Goal: Task Accomplishment & Management: Manage account settings

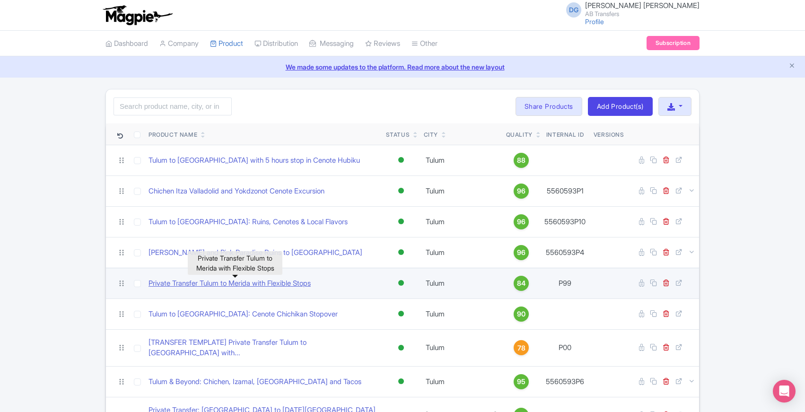
click at [259, 283] on link "Private Transfer Tulum to Merida with Flexible Stops" at bounding box center [230, 283] width 162 height 11
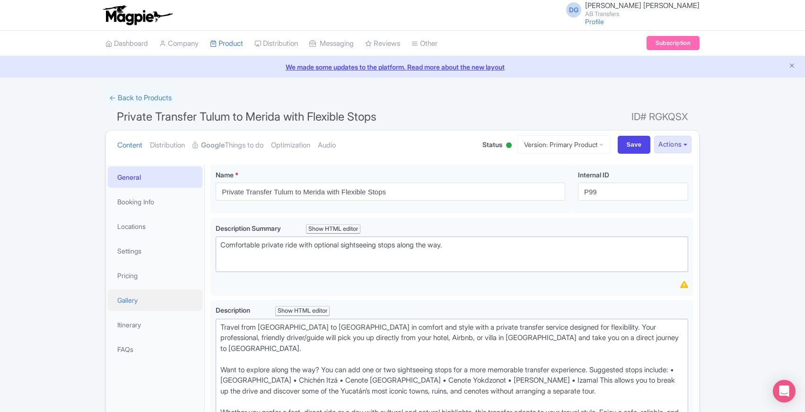
click at [120, 299] on link "Gallery" at bounding box center [155, 300] width 95 height 21
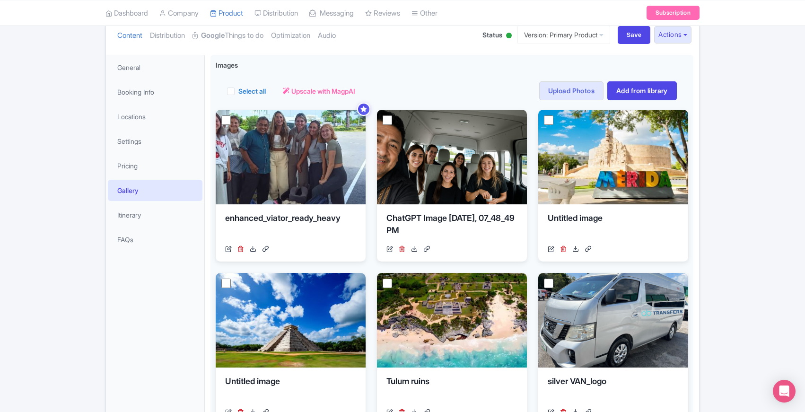
scroll to position [110, 0]
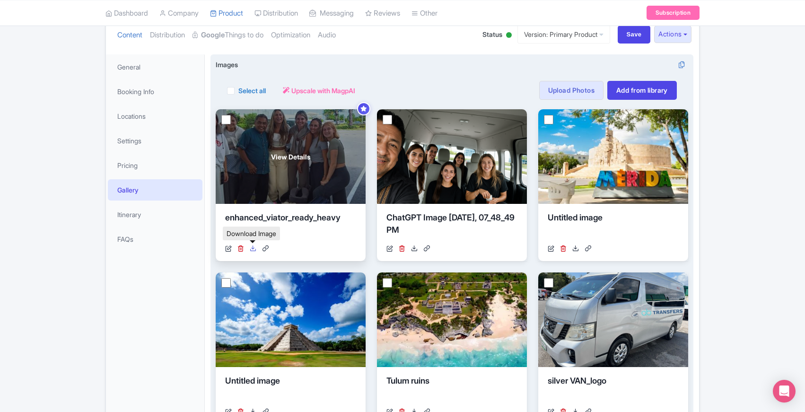
click at [255, 249] on icon at bounding box center [253, 248] width 7 height 7
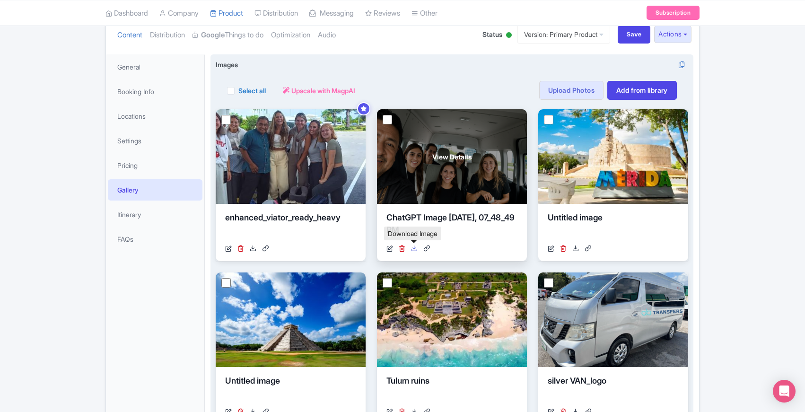
click at [414, 247] on icon at bounding box center [414, 248] width 7 height 7
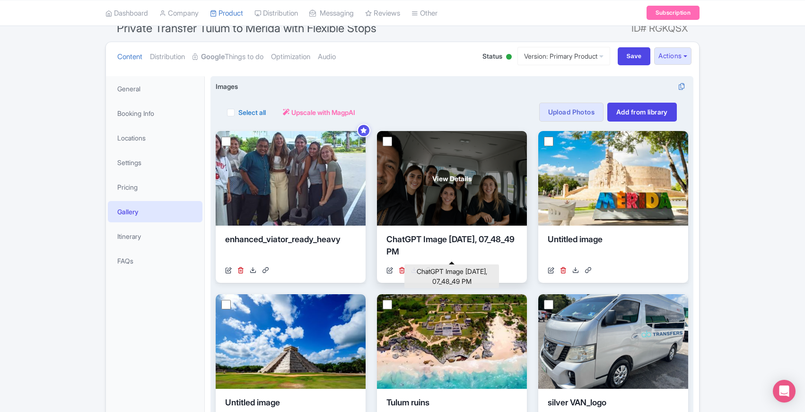
scroll to position [88, 0]
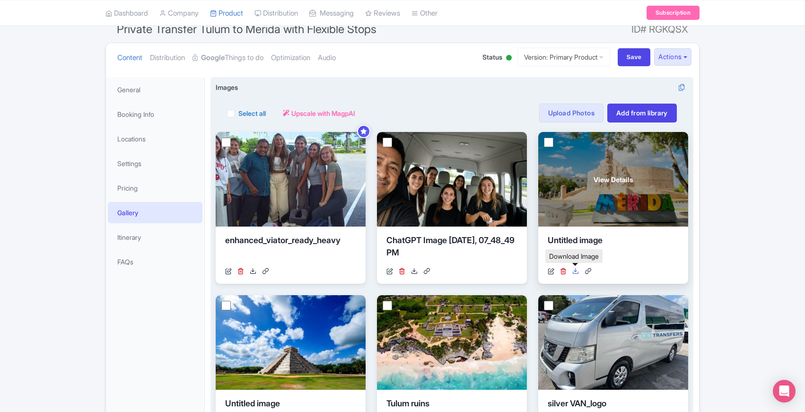
click at [577, 271] on icon at bounding box center [575, 271] width 7 height 7
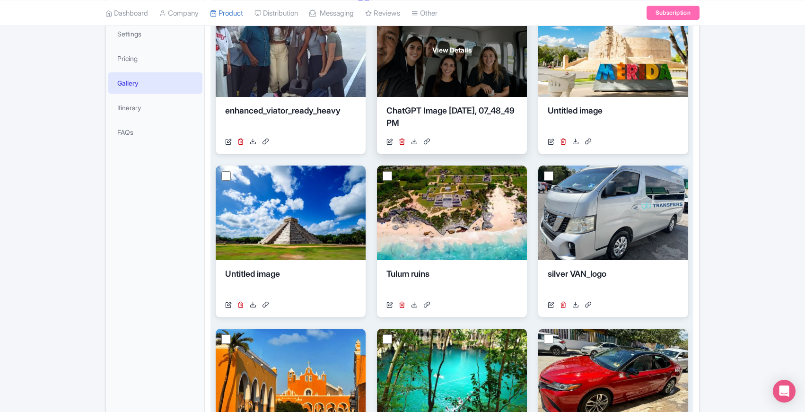
scroll to position [222, 0]
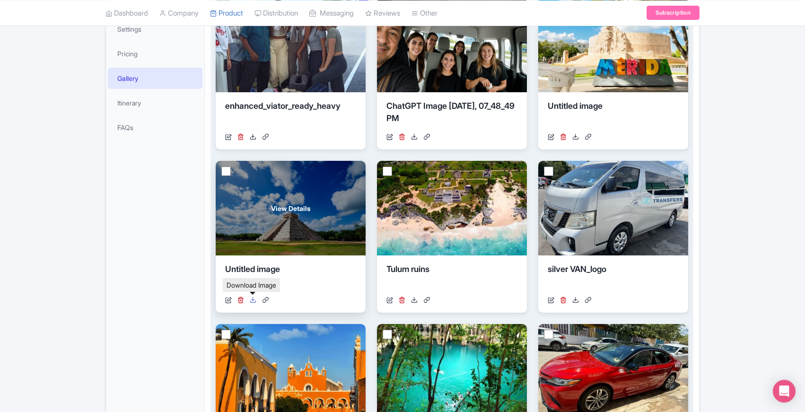
click at [253, 301] on icon at bounding box center [253, 300] width 7 height 7
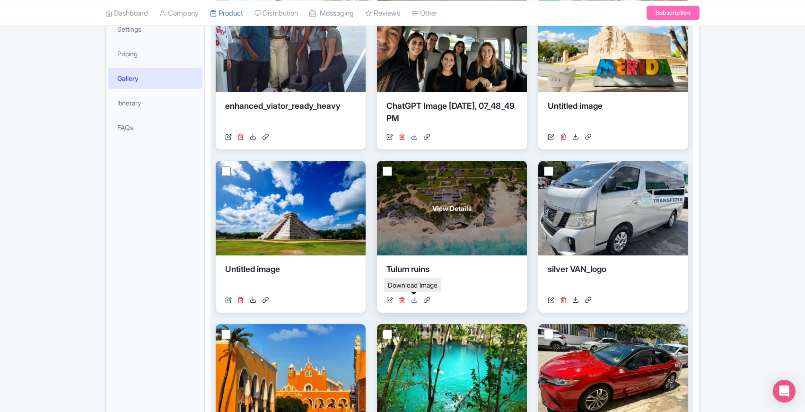
click at [412, 301] on icon at bounding box center [414, 300] width 7 height 7
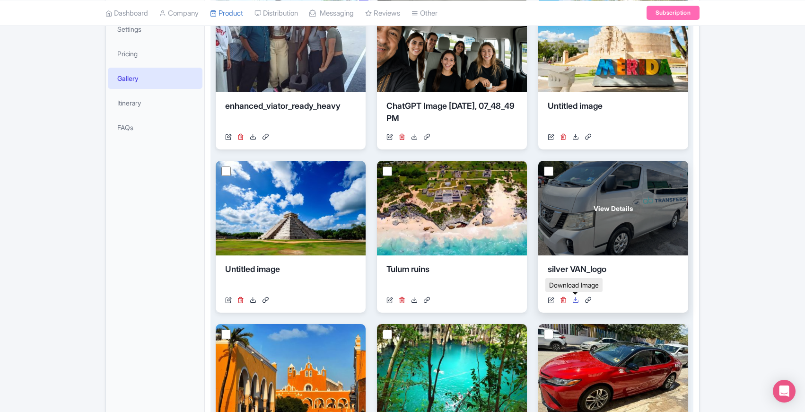
click at [575, 298] on icon at bounding box center [575, 300] width 7 height 7
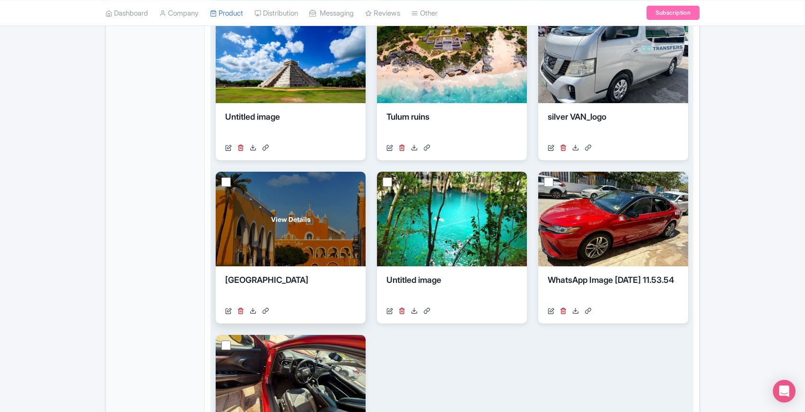
scroll to position [382, 0]
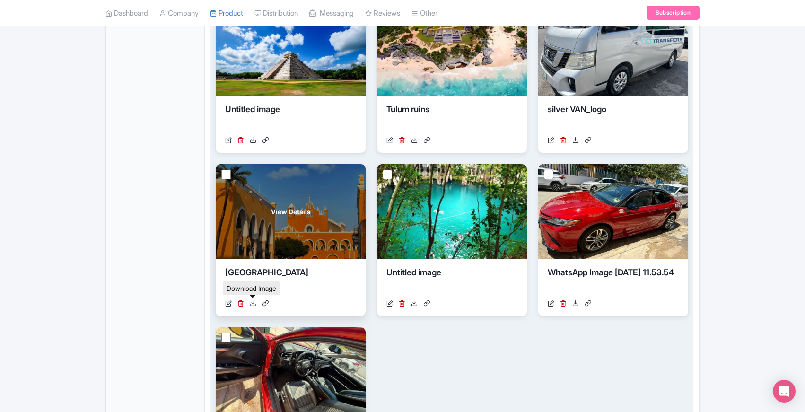
click at [253, 304] on icon at bounding box center [253, 303] width 7 height 7
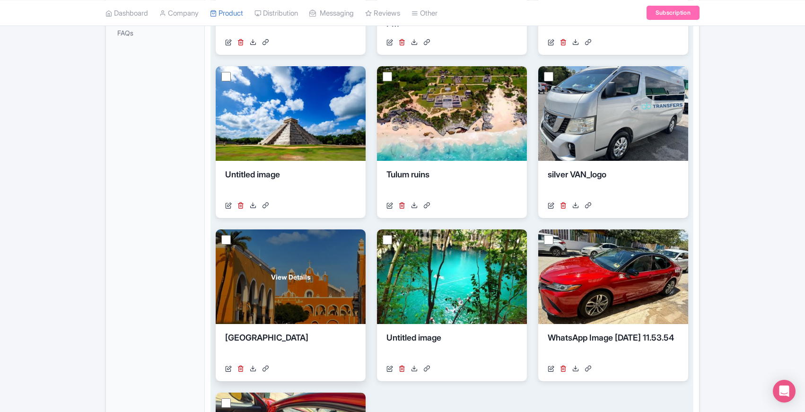
scroll to position [318, 0]
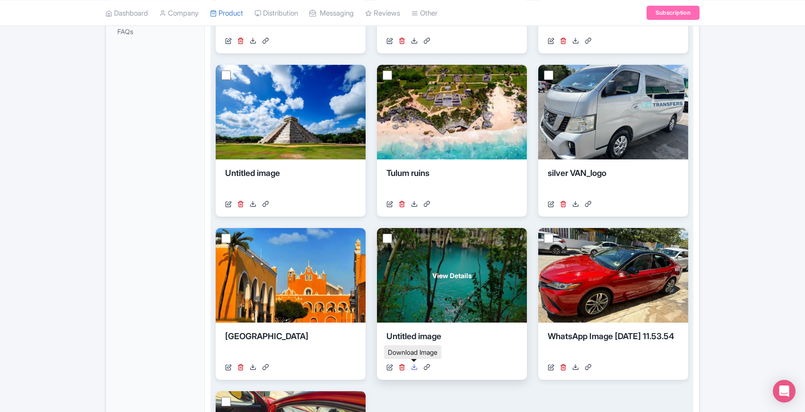
click at [414, 368] on icon at bounding box center [414, 367] width 7 height 7
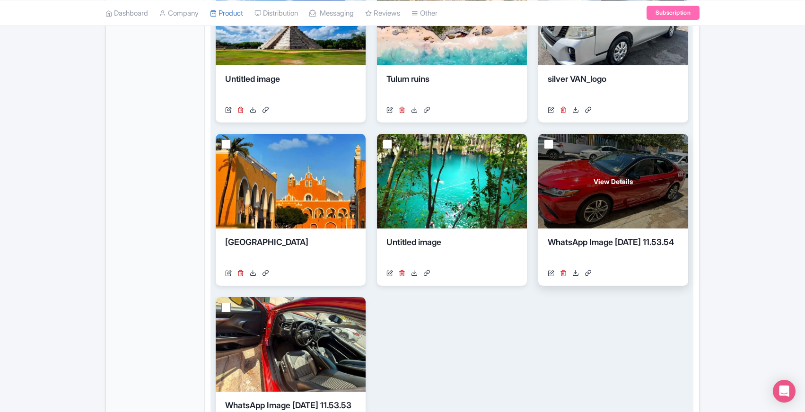
scroll to position [413, 0]
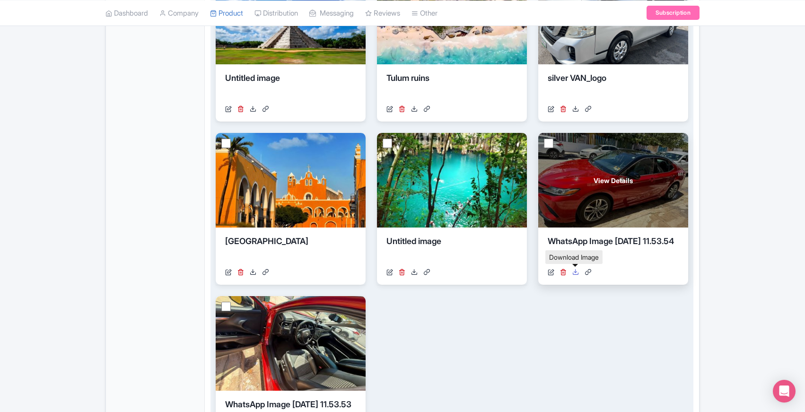
click at [575, 273] on icon at bounding box center [575, 272] width 7 height 7
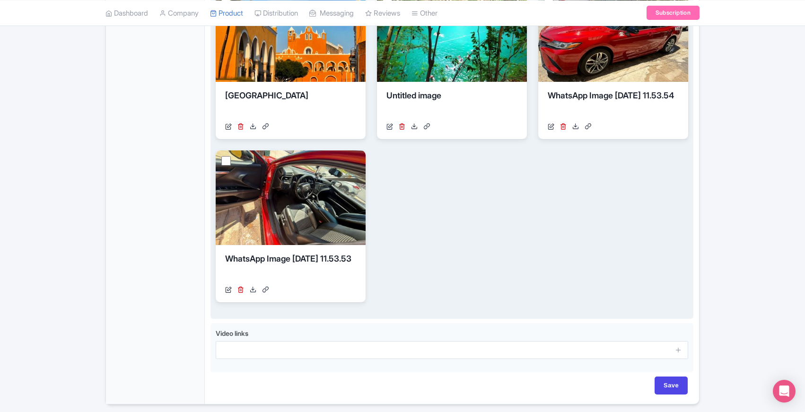
scroll to position [559, 0]
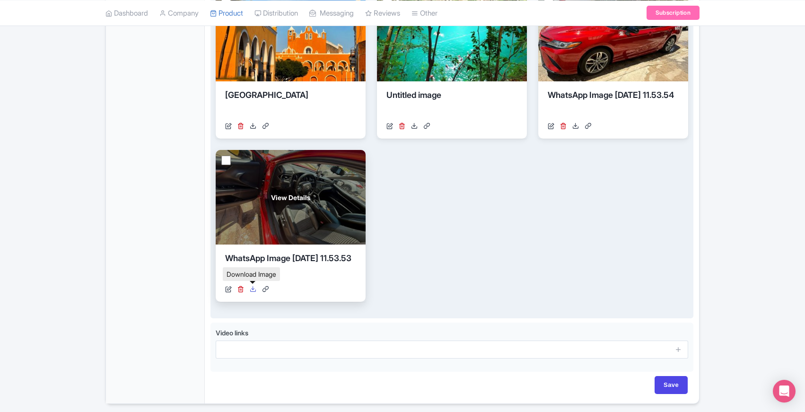
click at [253, 289] on icon at bounding box center [253, 289] width 7 height 7
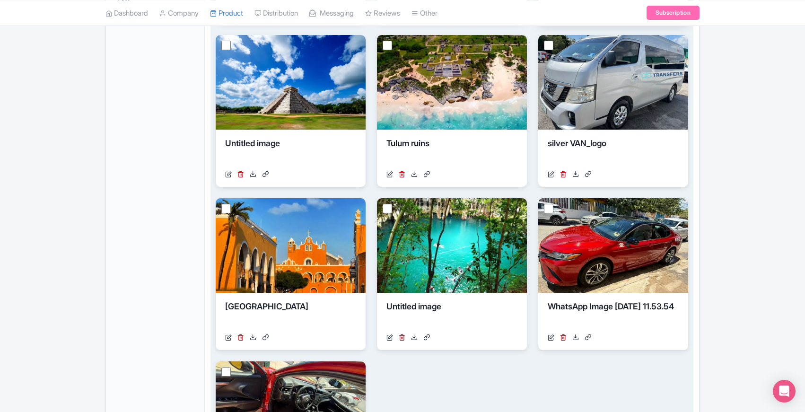
scroll to position [351, 0]
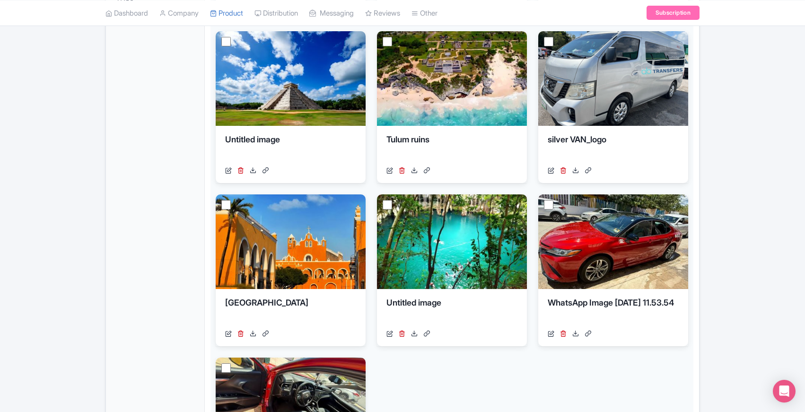
click at [157, 217] on div "General Booking Info Locations Settings Pricing Gallery Itinerary FAQs" at bounding box center [155, 212] width 99 height 798
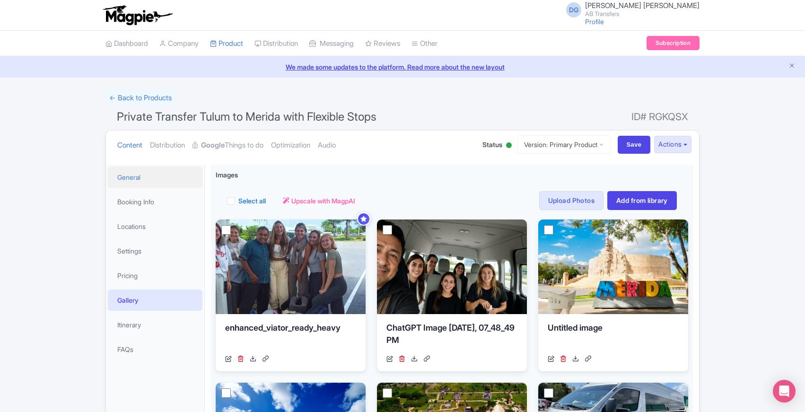
click at [139, 178] on link "General" at bounding box center [155, 177] width 95 height 21
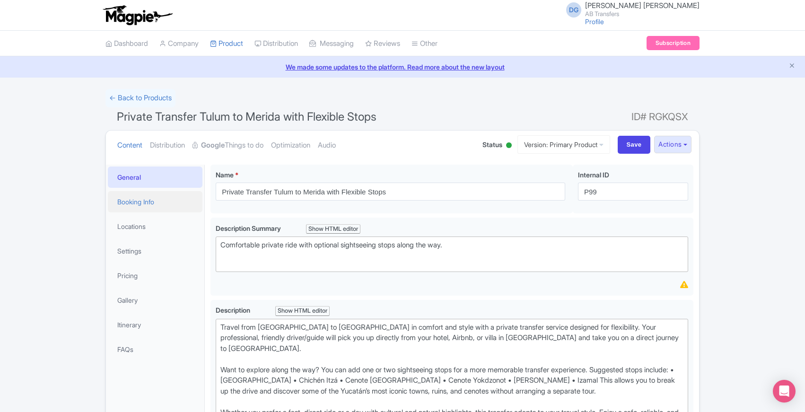
click at [135, 200] on link "Booking Info" at bounding box center [155, 201] width 95 height 21
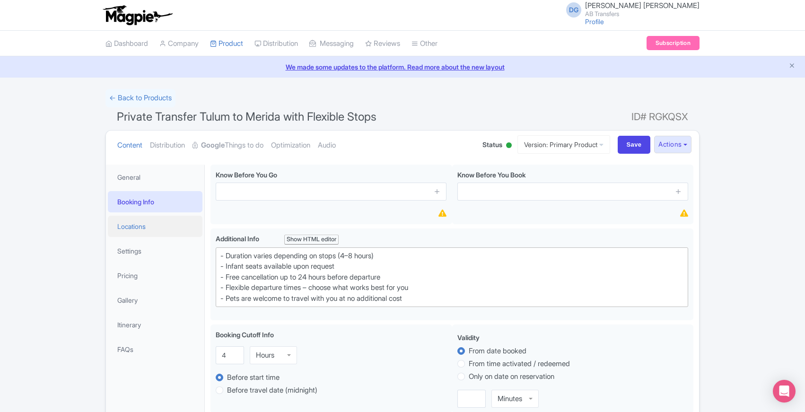
click at [136, 225] on link "Locations" at bounding box center [155, 226] width 95 height 21
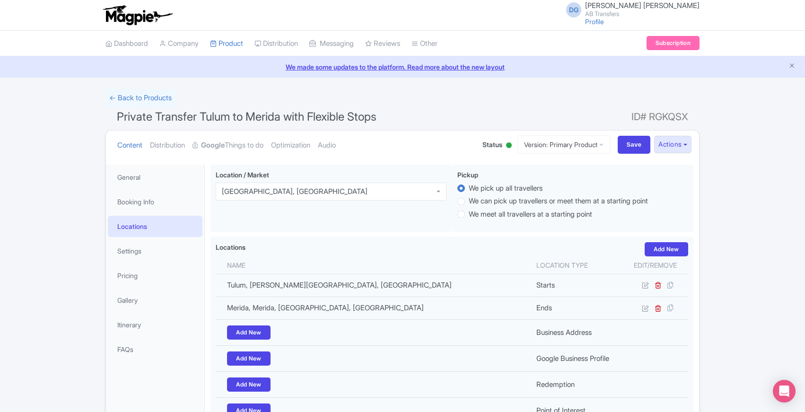
click at [59, 174] on div "← Back to Products Private Transfer Tulum to Merida with Flexible Stops ID# RGK…" at bounding box center [402, 291] width 805 height 405
click at [143, 179] on link "General" at bounding box center [155, 177] width 95 height 21
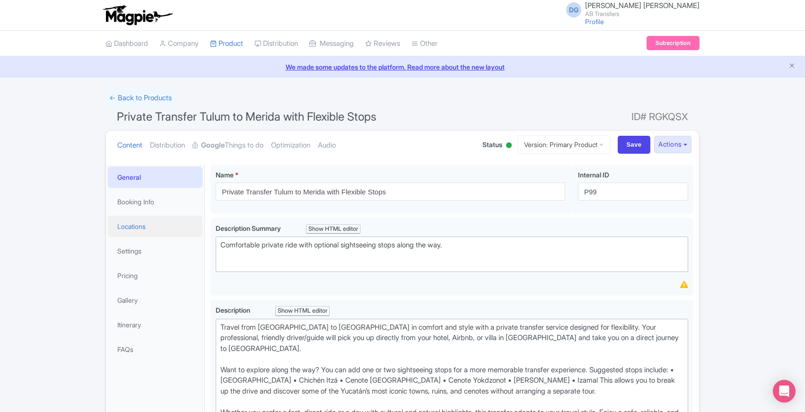
click at [144, 227] on link "Locations" at bounding box center [155, 226] width 95 height 21
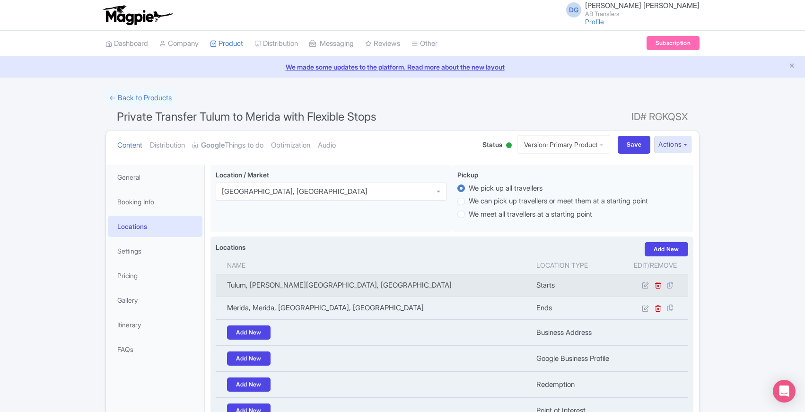
click at [422, 289] on td "Tulum, Quintana Roo, Mexico" at bounding box center [373, 285] width 315 height 23
click at [297, 285] on td "Tulum, Quintana Roo, Mexico" at bounding box center [373, 285] width 315 height 23
click at [645, 289] on icon at bounding box center [645, 284] width 7 height 7
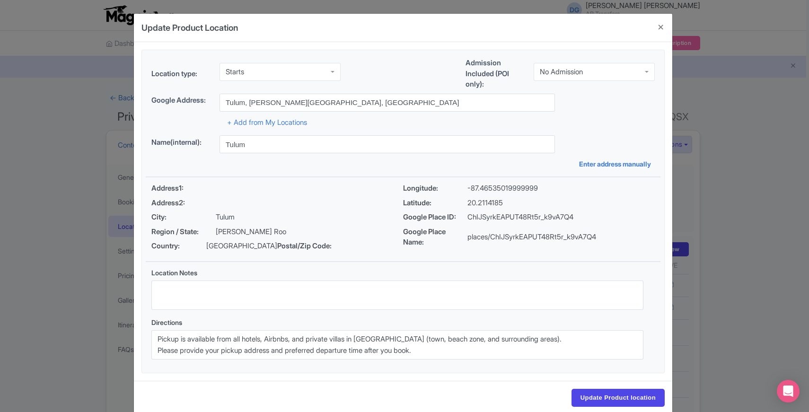
scroll to position [17, 0]
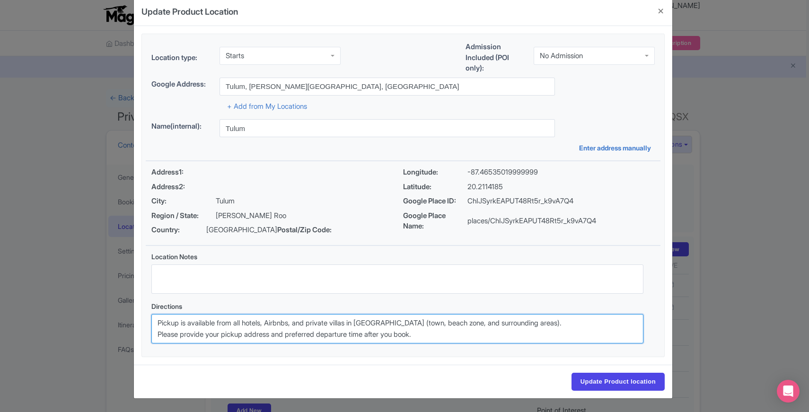
drag, startPoint x: 441, startPoint y: 340, endPoint x: 151, endPoint y: 325, distance: 290.8
click at [151, 325] on textarea "Pickup is available from all hotels, Airbnbs, and private villas in Tulum (town…" at bounding box center [397, 328] width 492 height 29
click at [450, 334] on textarea "Pickup is available from all hotels, Airbnbs, and private villas in Tulum (town…" at bounding box center [397, 328] width 492 height 29
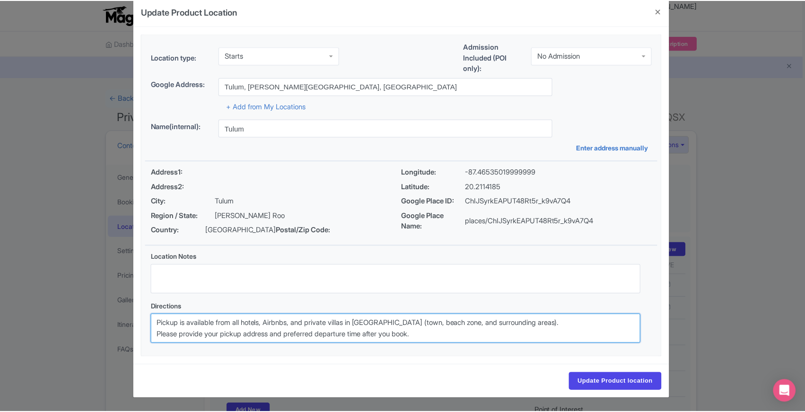
scroll to position [0, 0]
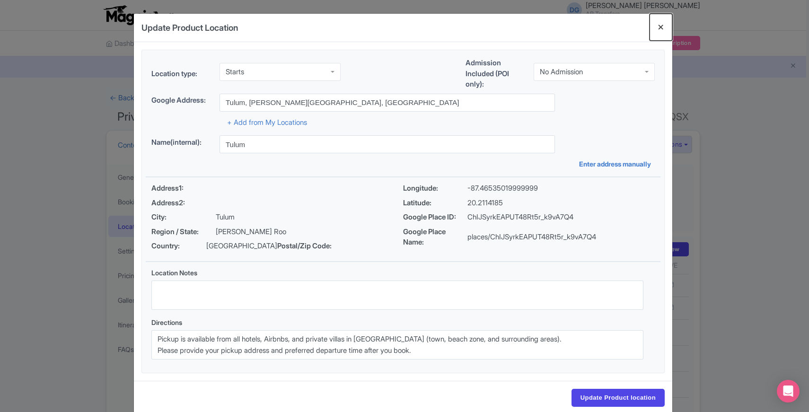
click at [659, 28] on button "Close" at bounding box center [660, 27] width 23 height 27
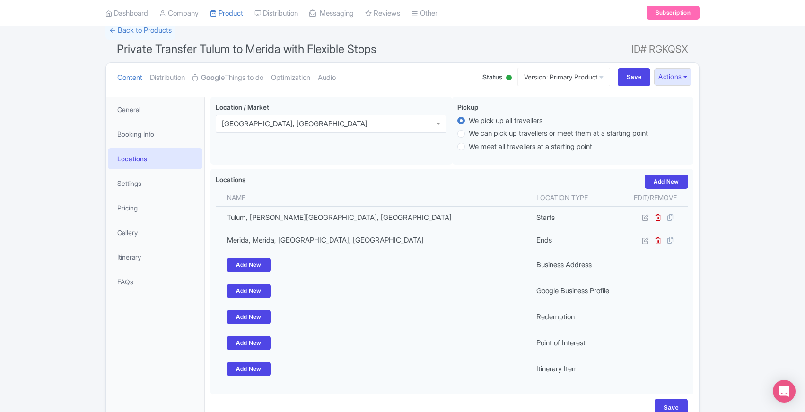
scroll to position [69, 0]
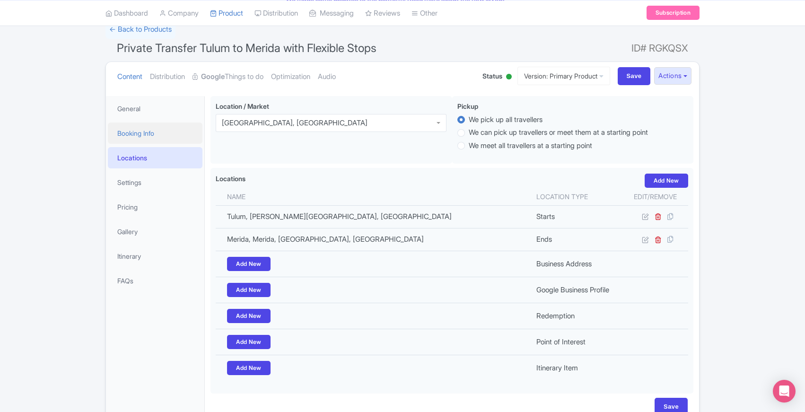
click at [142, 129] on link "Booking Info" at bounding box center [155, 133] width 95 height 21
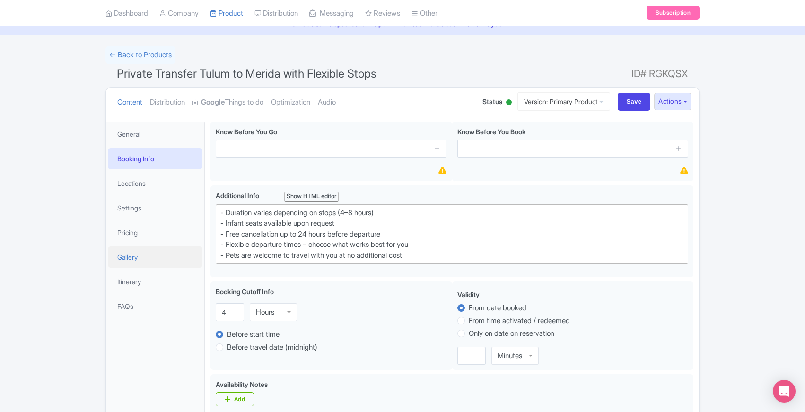
scroll to position [0, 0]
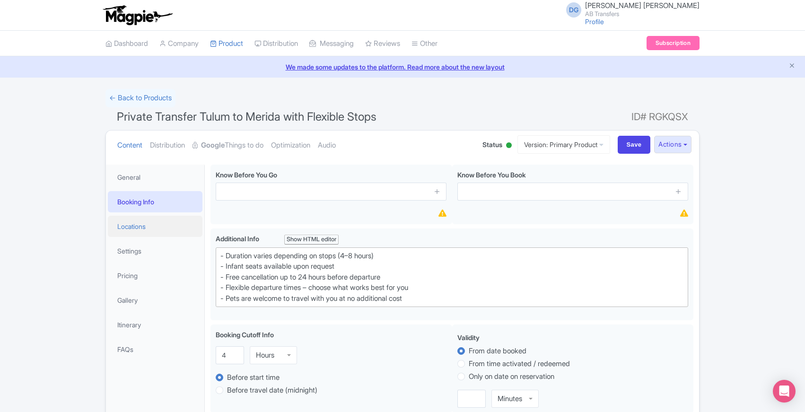
click at [143, 227] on link "Locations" at bounding box center [155, 226] width 95 height 21
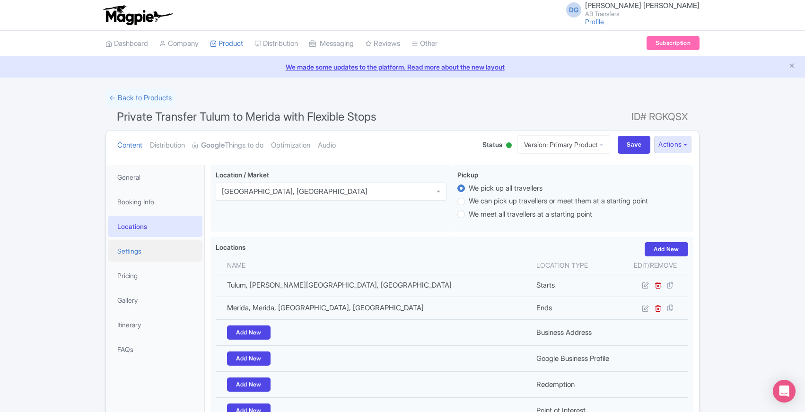
click at [142, 248] on link "Settings" at bounding box center [155, 250] width 95 height 21
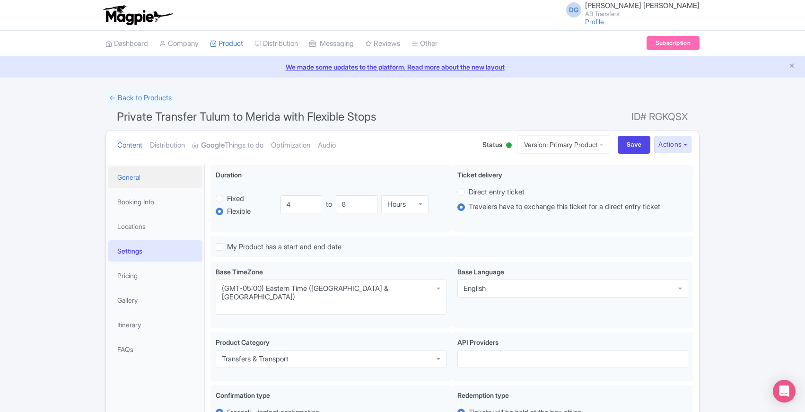
click at [140, 177] on link "General" at bounding box center [155, 177] width 95 height 21
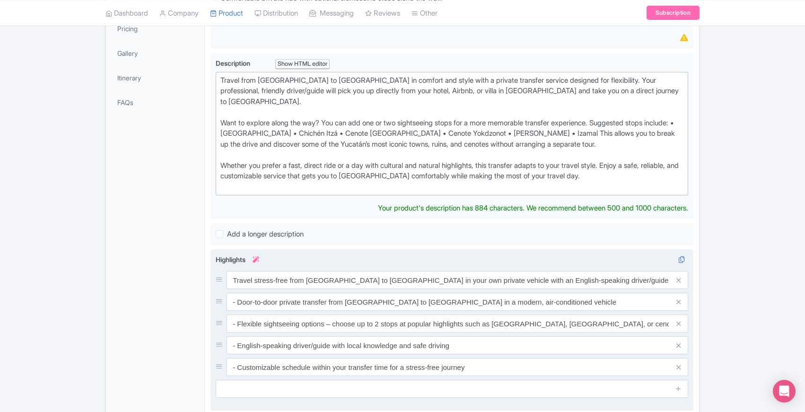
scroll to position [238, 0]
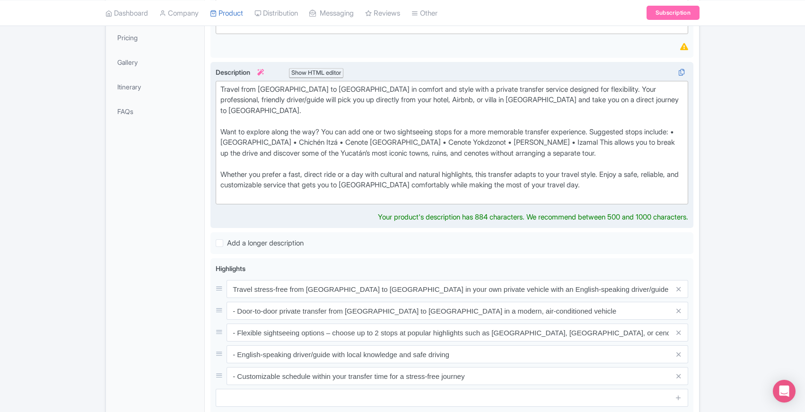
click at [222, 88] on div "Travel from Tulum to Mérida in comfort and style with a private transfer servic…" at bounding box center [451, 142] width 463 height 117
click at [314, 71] on div "Show HTML editor" at bounding box center [316, 73] width 54 height 10
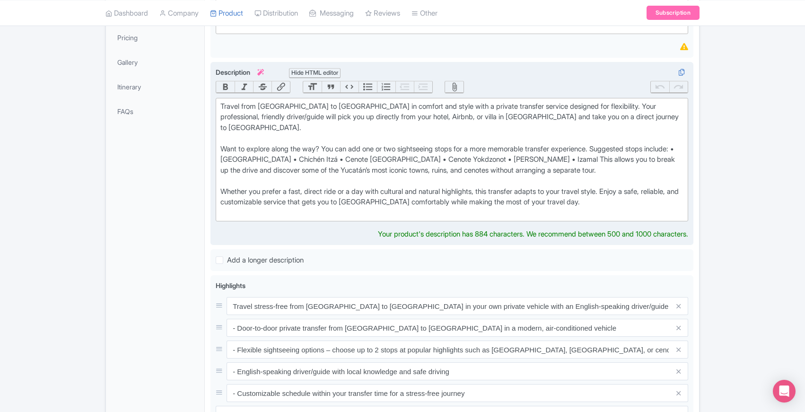
click at [224, 137] on div "Travel from Tulum to Mérida in comfort and style with a private transfer servic…" at bounding box center [451, 159] width 463 height 117
type trix-editor "<div>Travel from Tulum to Mérida in comfort and style with a private transfer s…"
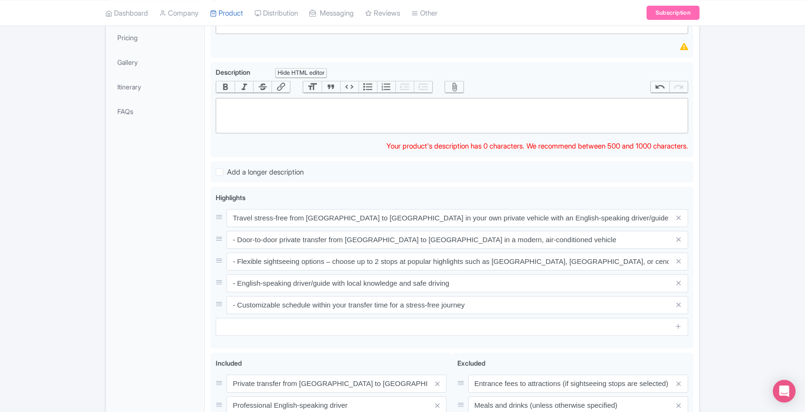
paste trix-editor "<div>Travel from <strong>Tulum to Mérida</strong> in comfort and style with a p…"
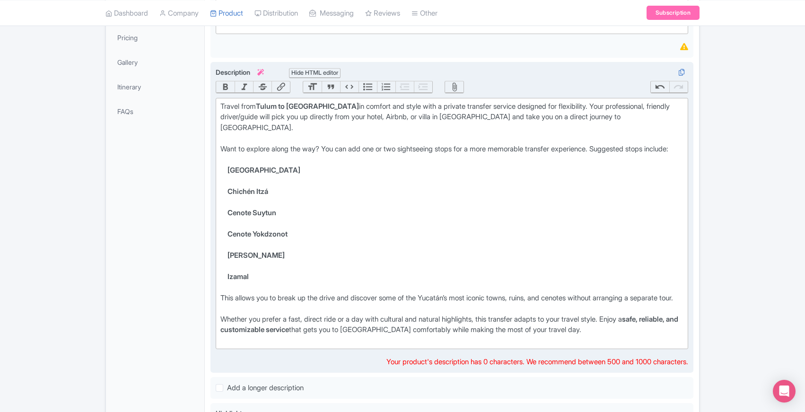
click at [234, 159] on div "Want to explore along the way? You can add one or two sightseeing stops for a m…" at bounding box center [451, 154] width 463 height 21
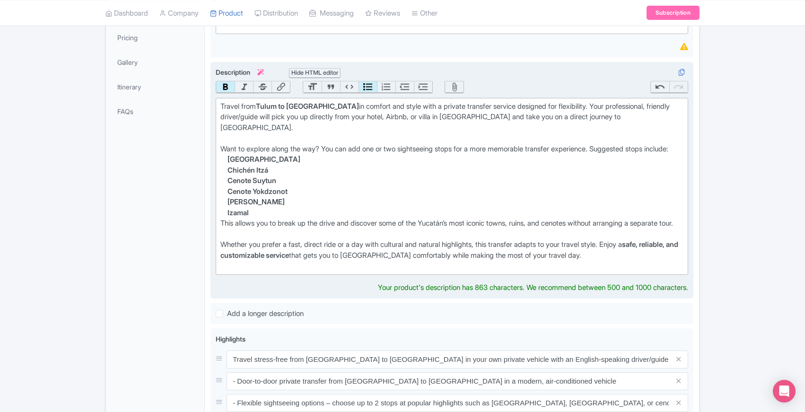
type trix-editor "<div>Travel from <strong>Tulum to Mérida</strong> in comfort and style with a p…"
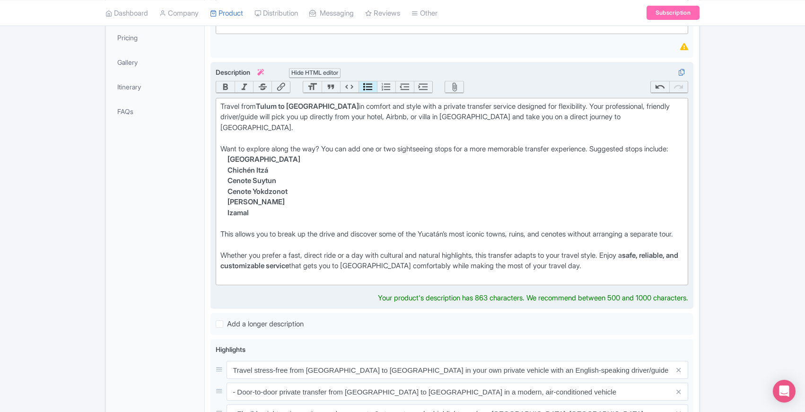
click at [184, 226] on div "General Booking Info Locations Settings Pricing Gallery Itinerary FAQs" at bounding box center [155, 313] width 99 height 772
click at [222, 106] on div "Travel from Tulum to Mérida in comfort and style with a private transfer servic…" at bounding box center [451, 122] width 463 height 43
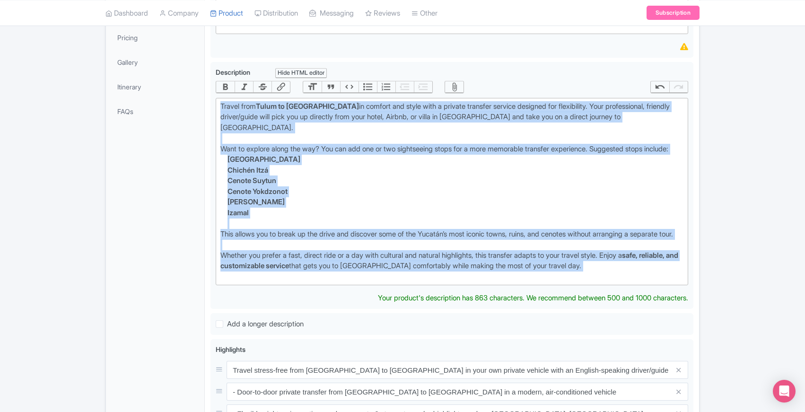
copy trix-editor "Travel from Tulum to Mérida in comfort and style with a private transfer servic…"
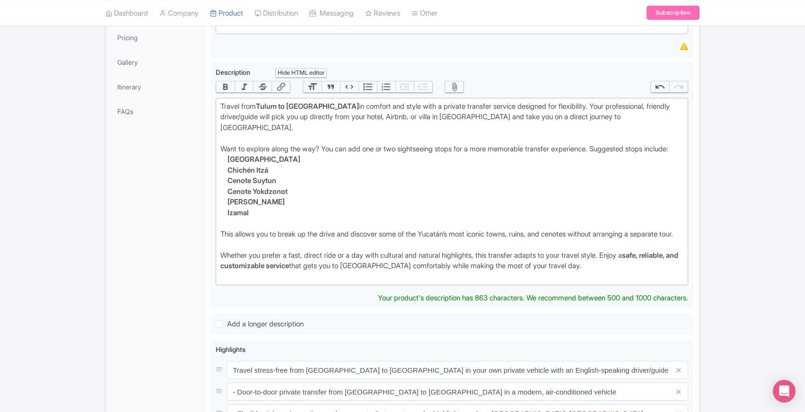
click at [200, 184] on div "General Booking Info Locations Settings Pricing Gallery Itinerary FAQs" at bounding box center [155, 313] width 99 height 772
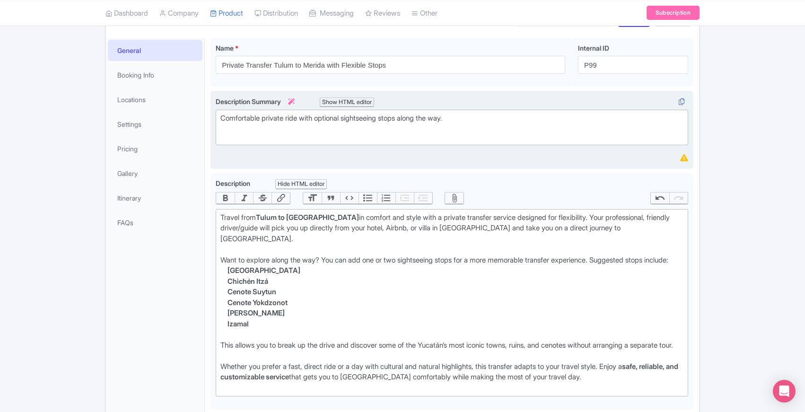
scroll to position [0, 0]
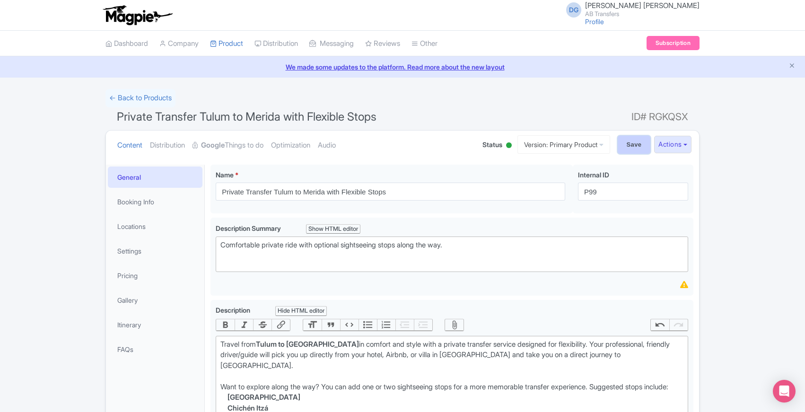
click at [639, 143] on input "Save" at bounding box center [634, 145] width 33 height 18
type input "Saving..."
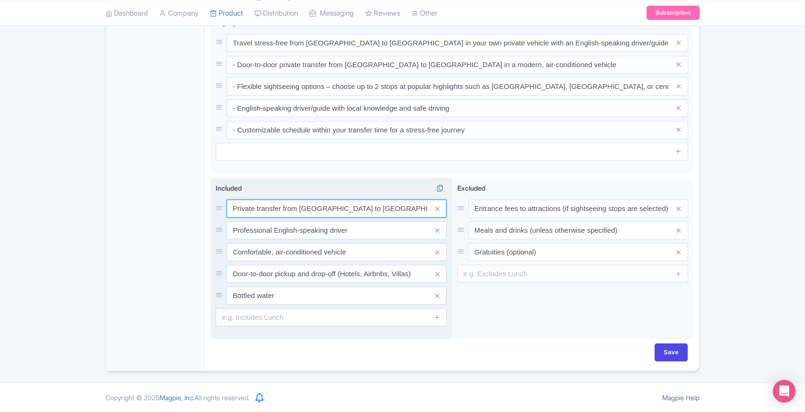
scroll to position [463, 0]
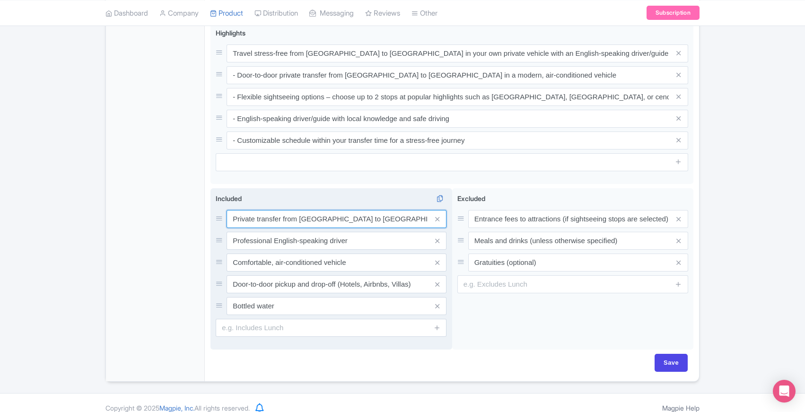
click at [372, 210] on input "Private transfer from [GEOGRAPHIC_DATA] to [GEOGRAPHIC_DATA]" at bounding box center [337, 219] width 220 height 18
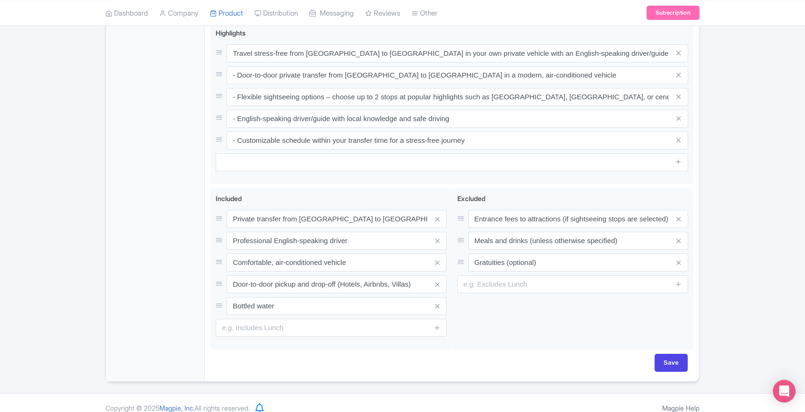
click at [157, 265] on div "General Booking Info Locations Settings Pricing Gallery Itinerary FAQs" at bounding box center [155, 42] width 99 height 680
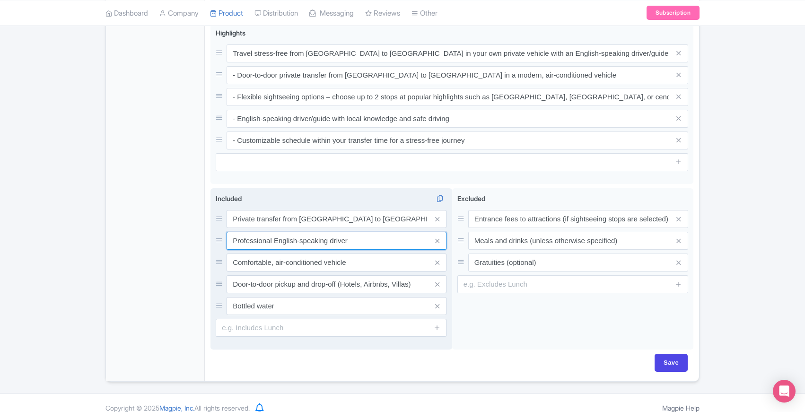
click at [375, 232] on input "Professional English-speaking driver" at bounding box center [337, 241] width 220 height 18
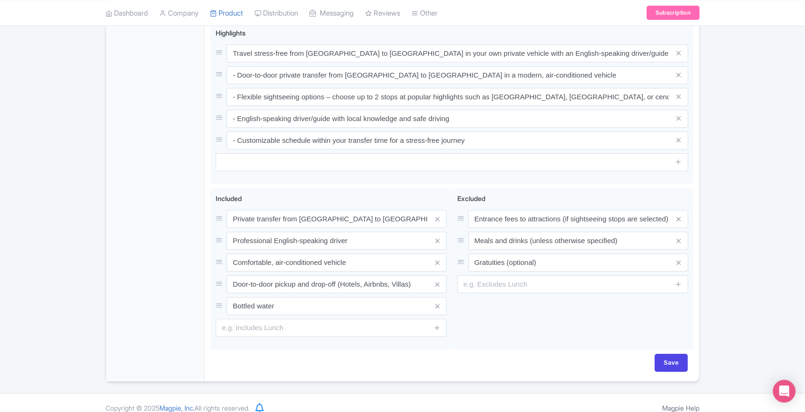
click at [181, 275] on div "General Booking Info Locations Settings Pricing Gallery Itinerary FAQs" at bounding box center [155, 42] width 99 height 680
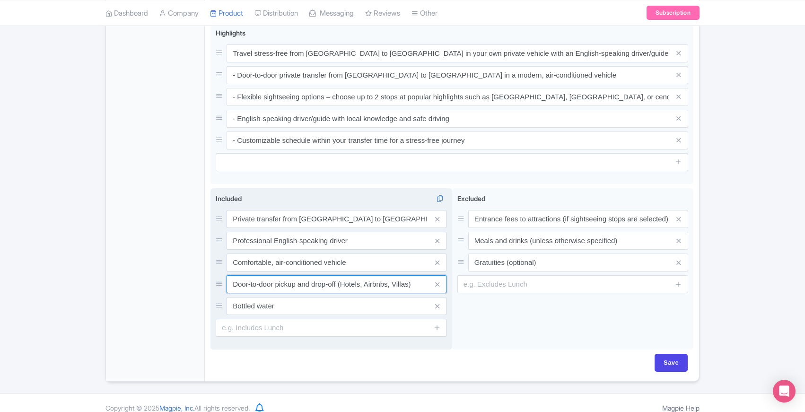
click at [414, 275] on input "Door-to-door pickup and drop-off (Hotels, Airbnbs, Villas)" at bounding box center [337, 284] width 220 height 18
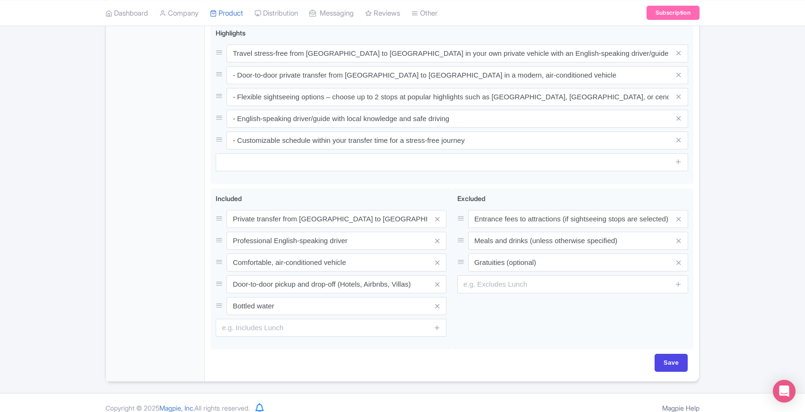
click at [123, 273] on div "General Booking Info Locations Settings Pricing Gallery Itinerary FAQs" at bounding box center [155, 42] width 99 height 680
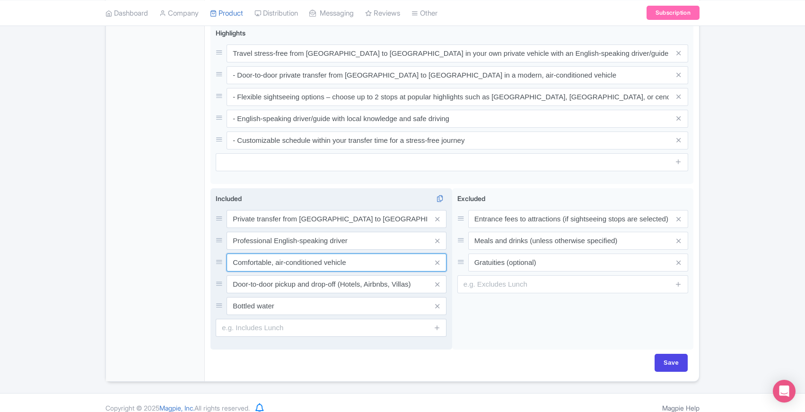
click at [360, 254] on input "Comfortable, air-conditioned vehicle" at bounding box center [337, 263] width 220 height 18
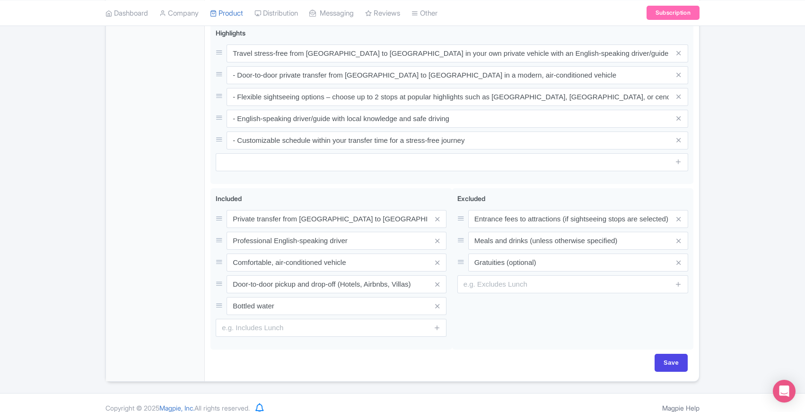
click at [148, 251] on div "General Booking Info Locations Settings Pricing Gallery Itinerary FAQs" at bounding box center [155, 42] width 99 height 680
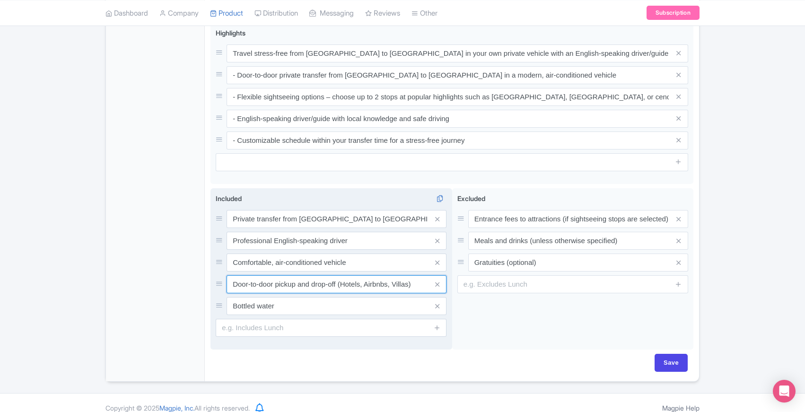
click at [417, 275] on input "Door-to-door pickup and drop-off (Hotels, Airbnbs, Villas)" at bounding box center [337, 284] width 220 height 18
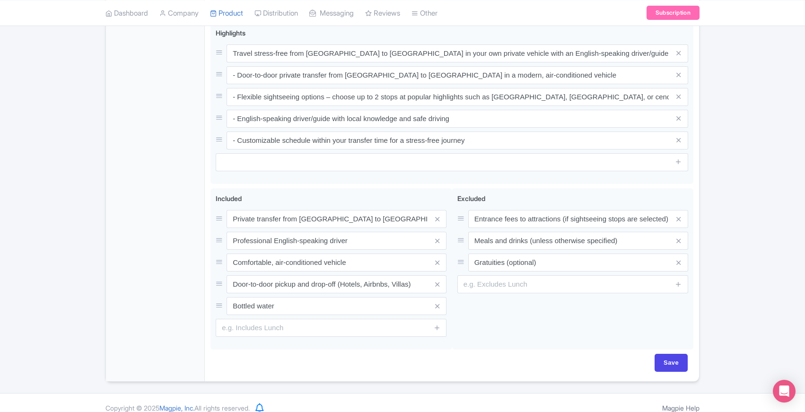
click at [180, 256] on div "General Booking Info Locations Settings Pricing Gallery Itinerary FAQs" at bounding box center [155, 42] width 99 height 680
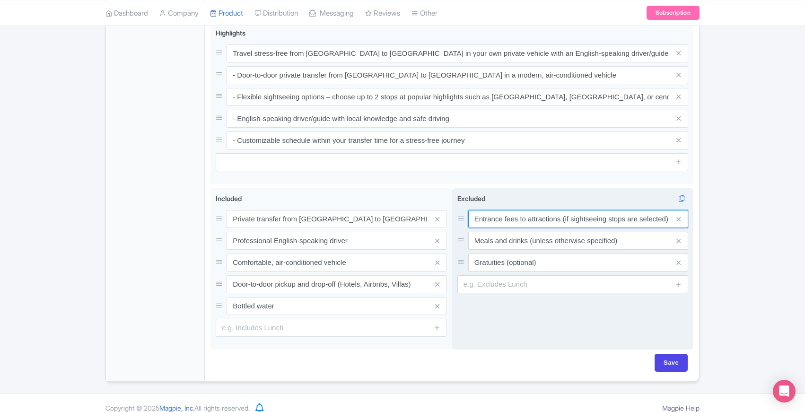
click at [562, 210] on input "Entrance fees to attractions (if sightseeing stops are selected)" at bounding box center [578, 219] width 220 height 18
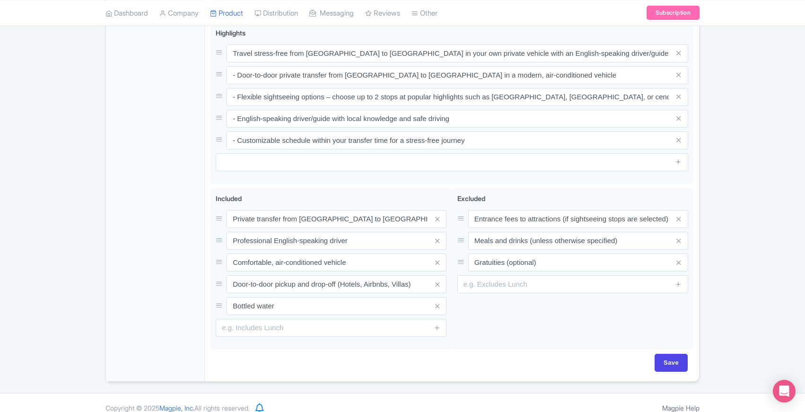
click at [161, 200] on div "General Booking Info Locations Settings Pricing Gallery Itinerary FAQs" at bounding box center [155, 42] width 99 height 680
click at [176, 190] on div "General Booking Info Locations Settings Pricing Gallery Itinerary FAQs" at bounding box center [155, 42] width 99 height 680
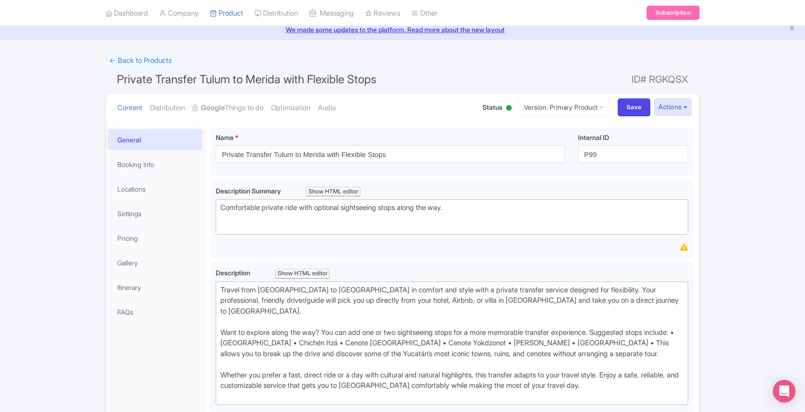
scroll to position [36, 0]
click at [145, 169] on link "Booking Info" at bounding box center [155, 165] width 95 height 21
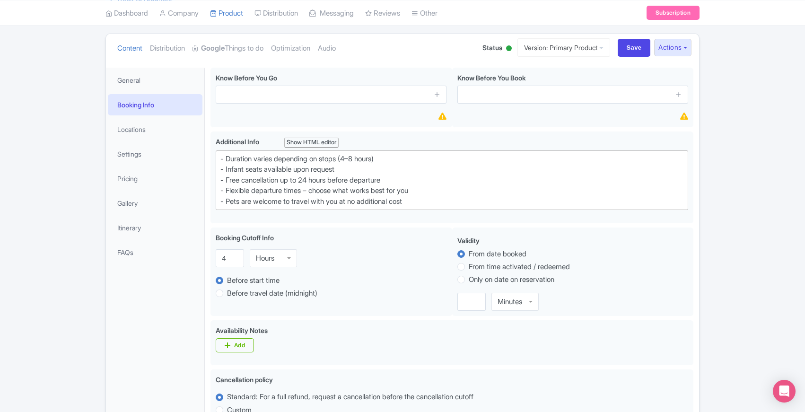
scroll to position [97, 0]
click at [136, 178] on link "Pricing" at bounding box center [155, 177] width 95 height 21
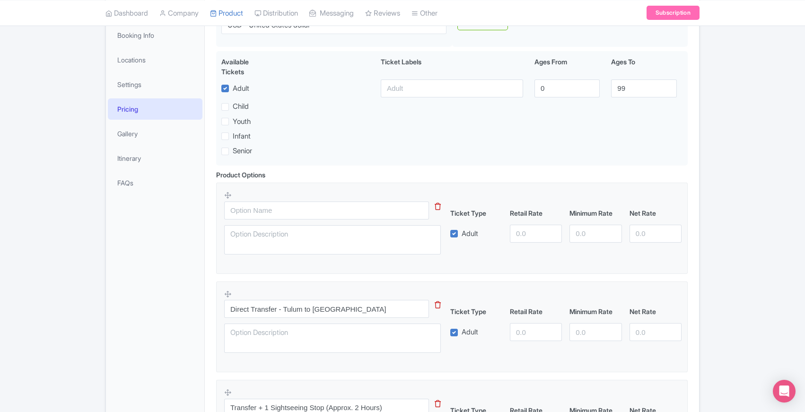
scroll to position [0, 0]
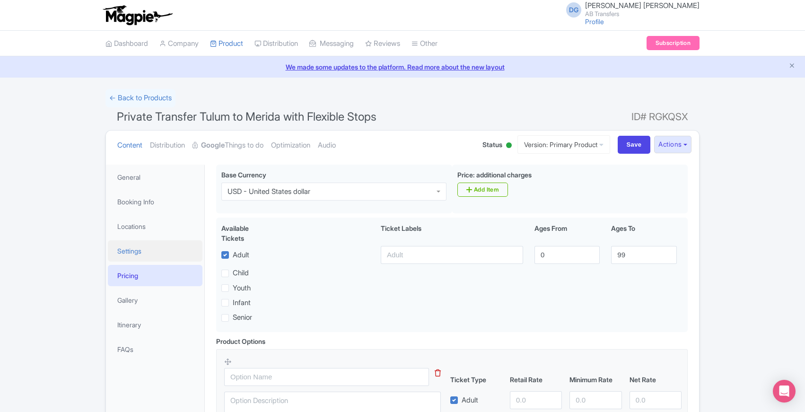
click at [133, 249] on link "Settings" at bounding box center [155, 250] width 95 height 21
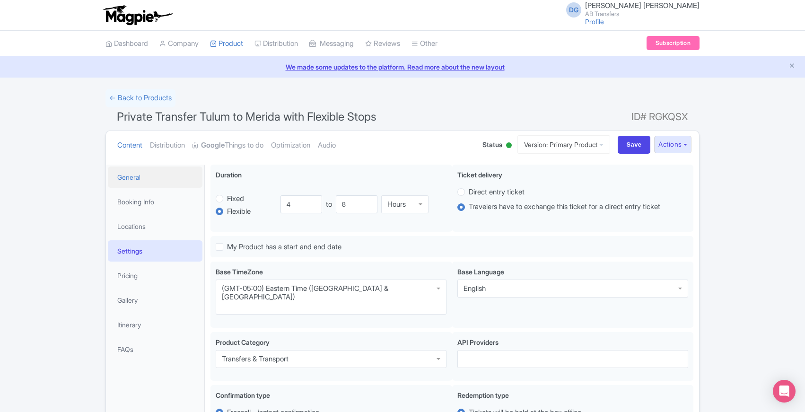
click at [138, 172] on link "General" at bounding box center [155, 177] width 95 height 21
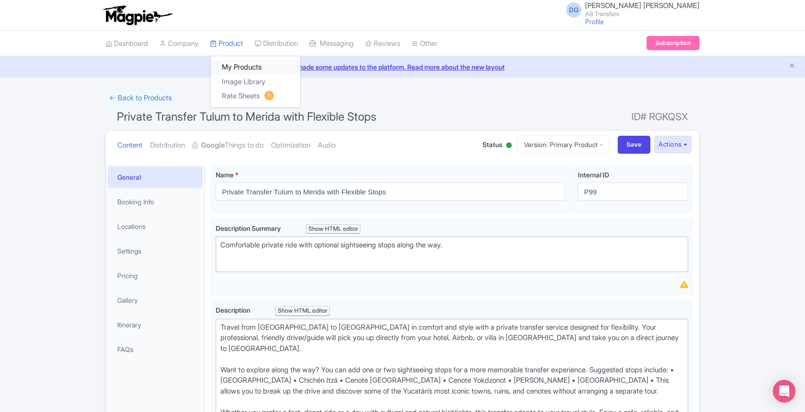
click at [242, 70] on link "My Products" at bounding box center [256, 67] width 90 height 15
